Goal: Task Accomplishment & Management: Manage account settings

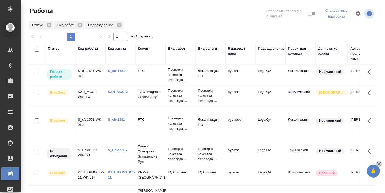
click at [378, 163] on icon "button" at bounding box center [379, 164] width 4 height 4
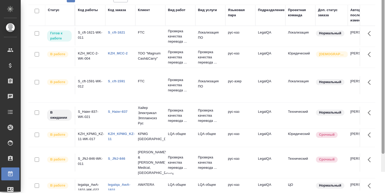
drag, startPoint x: 383, startPoint y: 119, endPoint x: 379, endPoint y: 203, distance: 84.6
click at [379, 193] on html ".cls-1 fill:#fff; AWATERA [PERSON_NAME] Спецификации Заказы 0 Чаты Todo Проекты…" at bounding box center [192, 96] width 385 height 193
click at [116, 183] on link "legalqa_AwA-1831" at bounding box center [119, 187] width 22 height 9
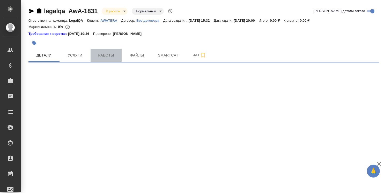
click at [107, 53] on span "Работы" at bounding box center [106, 55] width 25 height 6
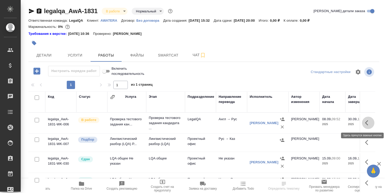
click at [365, 120] on icon "button" at bounding box center [368, 123] width 6 height 6
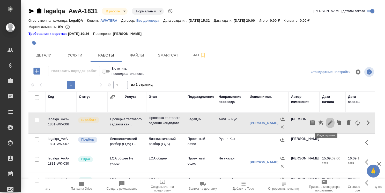
click at [327, 122] on icon "button" at bounding box center [330, 123] width 6 height 6
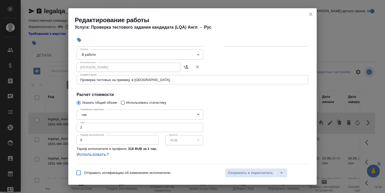
scroll to position [54, 0]
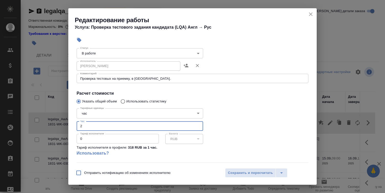
click at [155, 126] on input "2" at bounding box center [139, 126] width 126 height 9
type input "2.7"
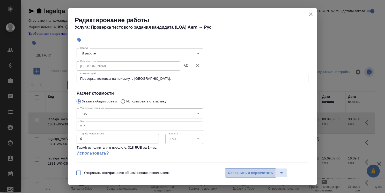
click at [240, 171] on span "Сохранить и пересчитать" at bounding box center [250, 173] width 45 height 6
